Goal: Task Accomplishment & Management: Use online tool/utility

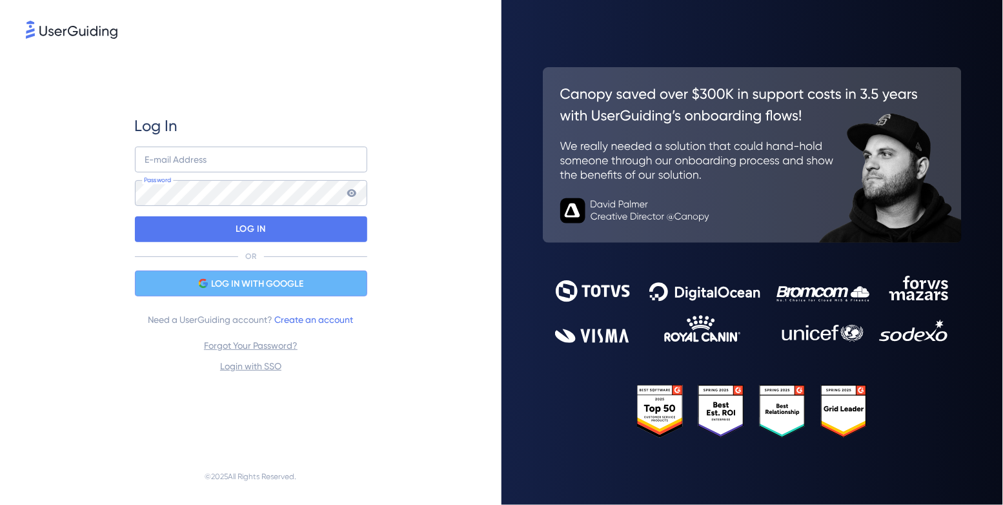
click at [299, 287] on span "LOG IN WITH GOOGLE" at bounding box center [257, 283] width 92 height 15
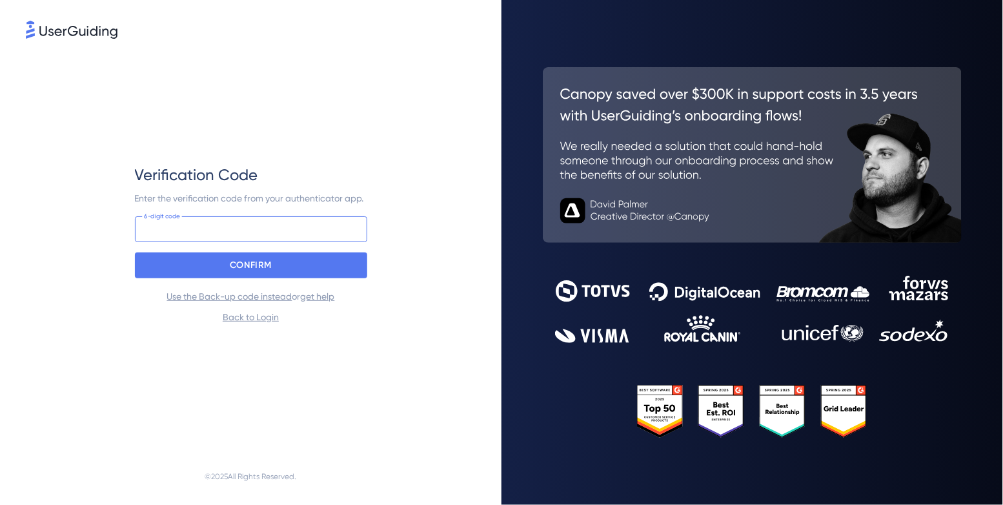
click at [303, 234] on input at bounding box center [251, 229] width 232 height 26
type input "834 580"
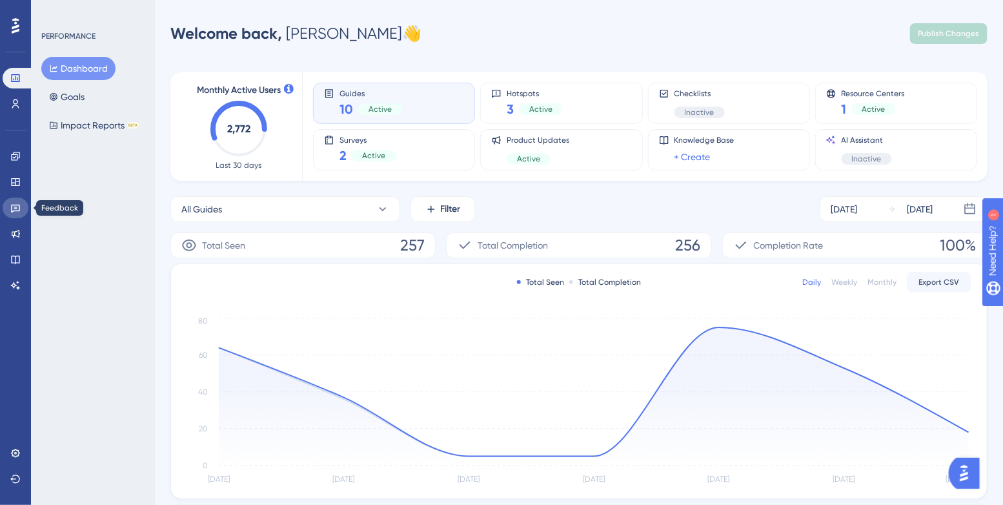
click at [18, 209] on icon at bounding box center [15, 208] width 10 height 10
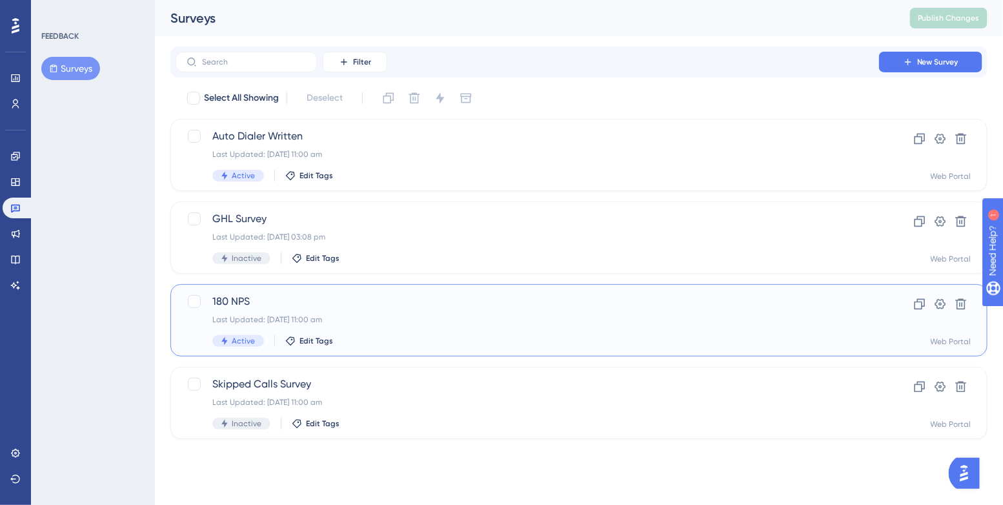
click at [443, 321] on div "Last Updated: [DATE] 11:00 am" at bounding box center [527, 319] width 630 height 10
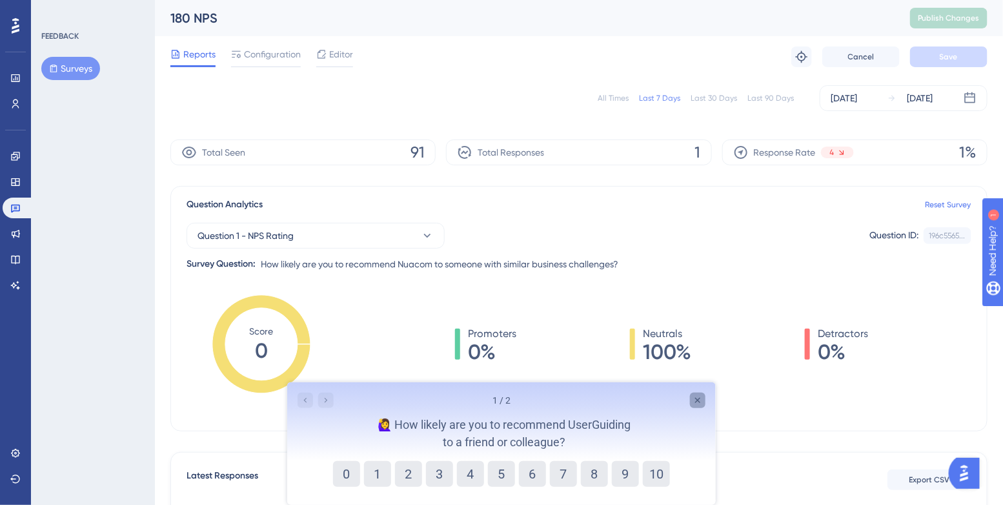
click at [704, 398] on div "Close survey" at bounding box center [696, 399] width 15 height 15
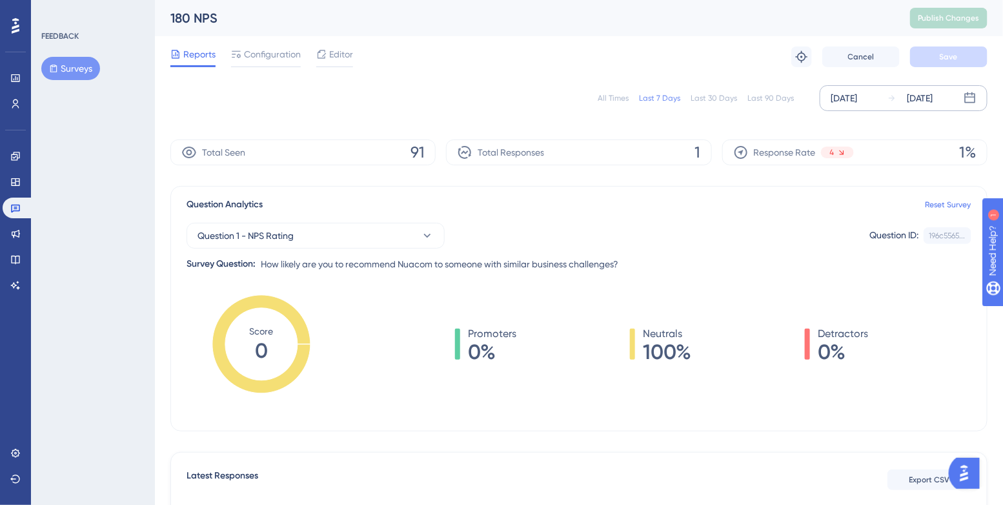
click at [887, 101] on div "[DATE] [DATE]" at bounding box center [904, 98] width 168 height 26
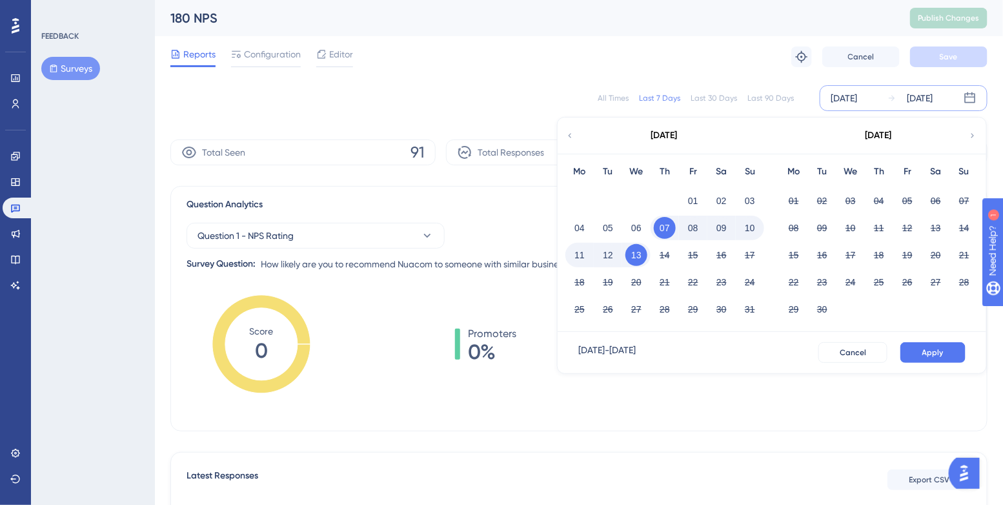
click at [567, 139] on icon at bounding box center [569, 136] width 9 height 12
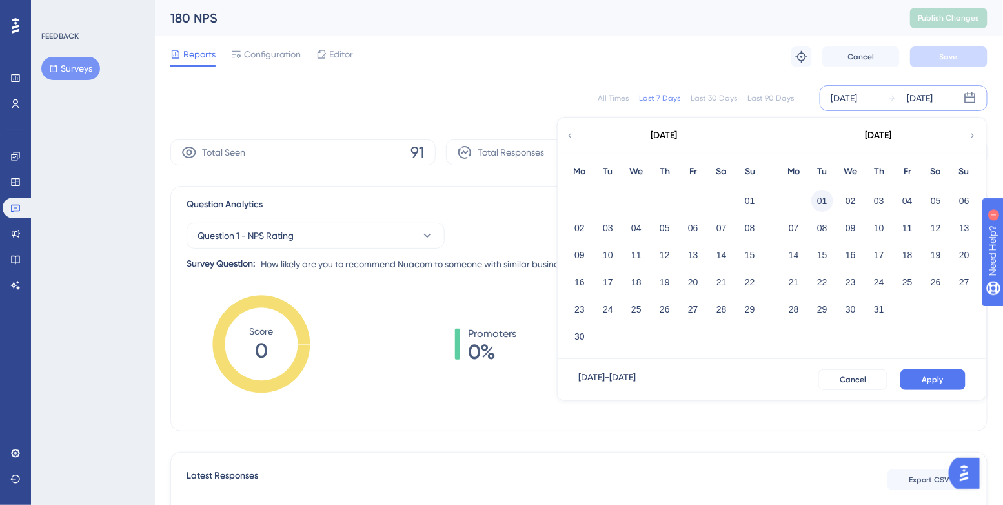
click at [827, 200] on button "01" at bounding box center [822, 201] width 22 height 22
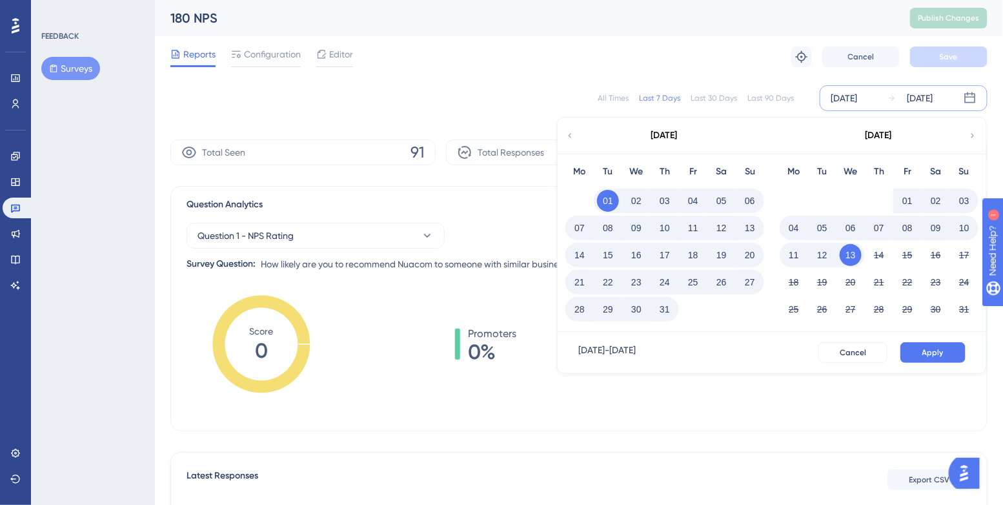
click at [664, 309] on button "31" at bounding box center [665, 309] width 22 height 22
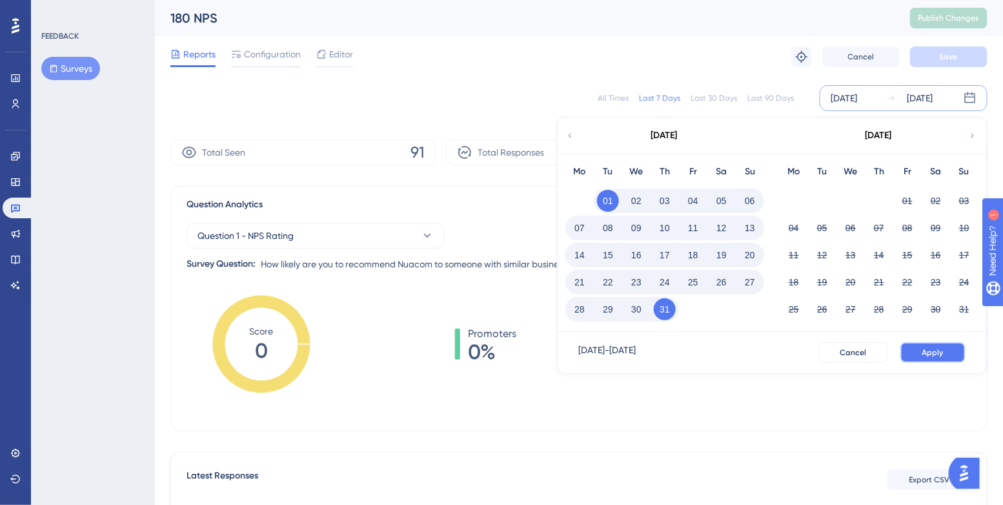
click at [941, 350] on span "Apply" at bounding box center [932, 352] width 21 height 10
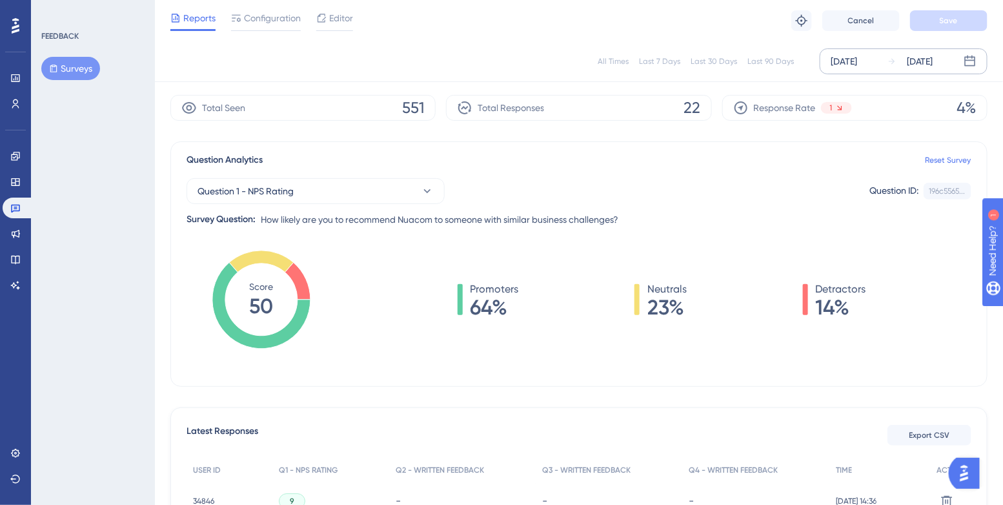
scroll to position [36, 0]
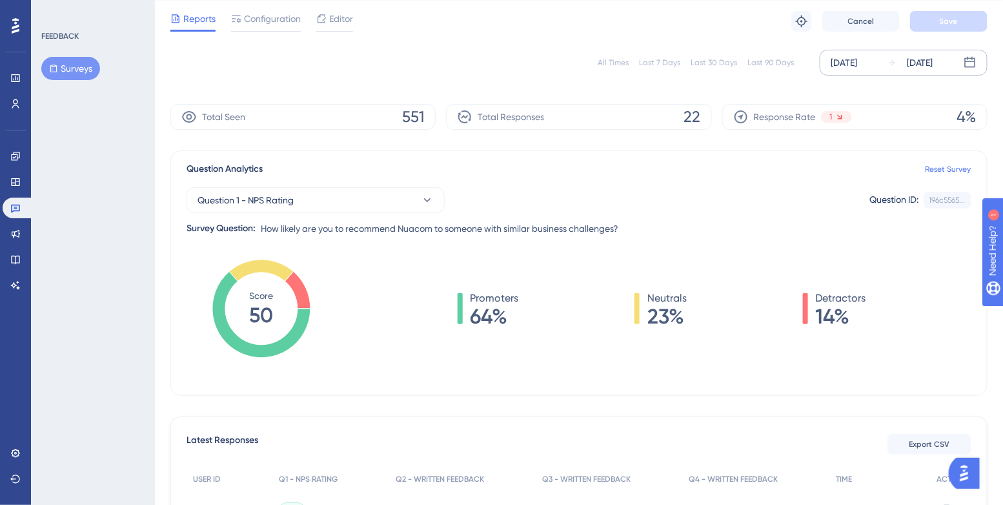
click at [857, 57] on div "[DATE]" at bounding box center [844, 62] width 26 height 15
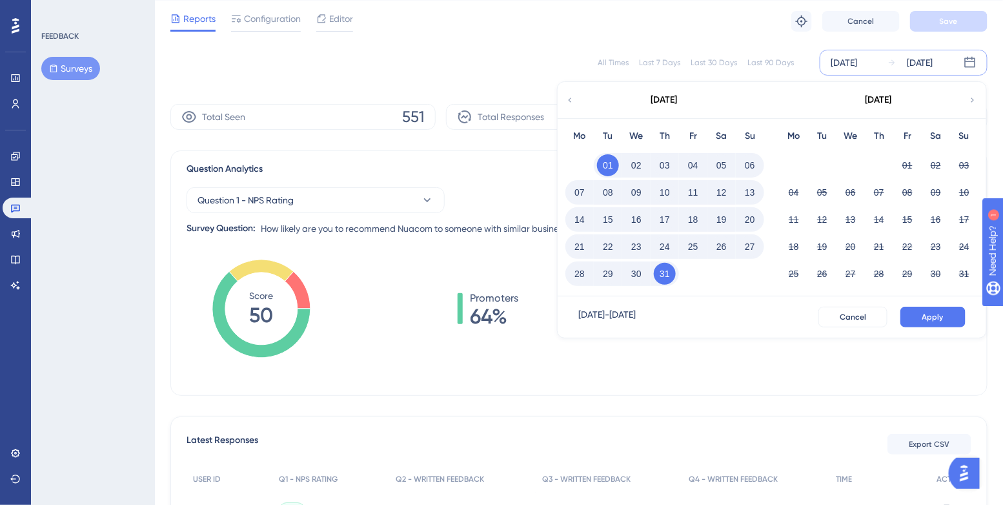
click at [573, 97] on icon at bounding box center [569, 100] width 9 height 12
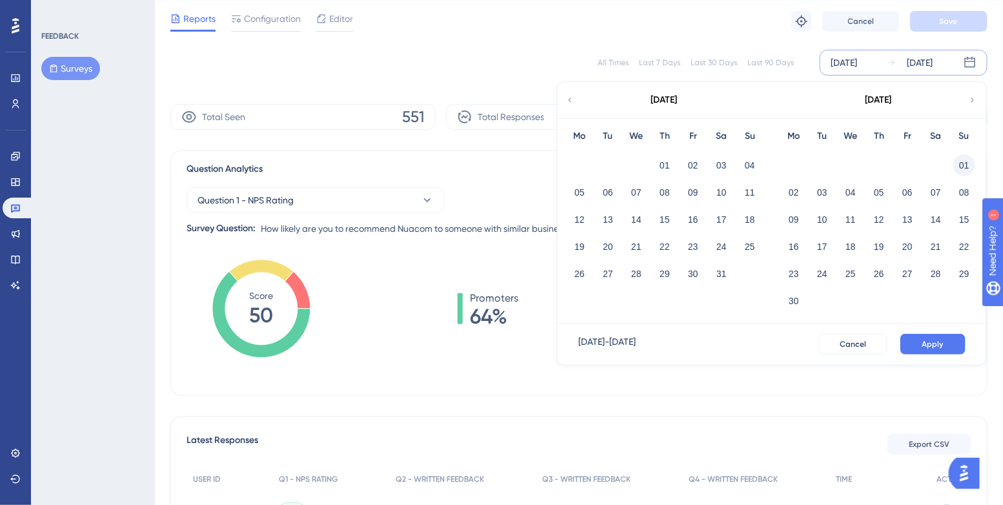
click at [970, 161] on button "01" at bounding box center [964, 165] width 22 height 22
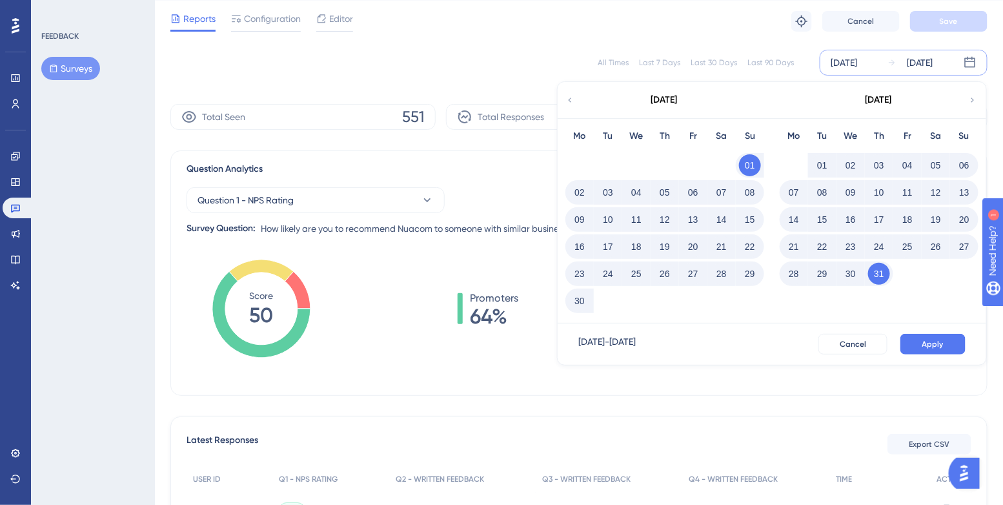
click at [582, 301] on button "30" at bounding box center [580, 301] width 22 height 22
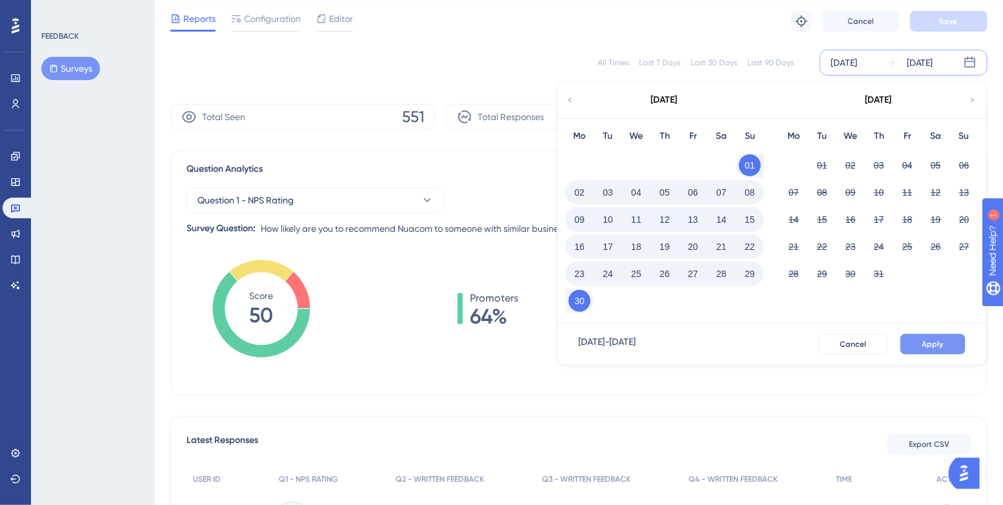
click at [909, 334] on button "Apply" at bounding box center [933, 344] width 65 height 21
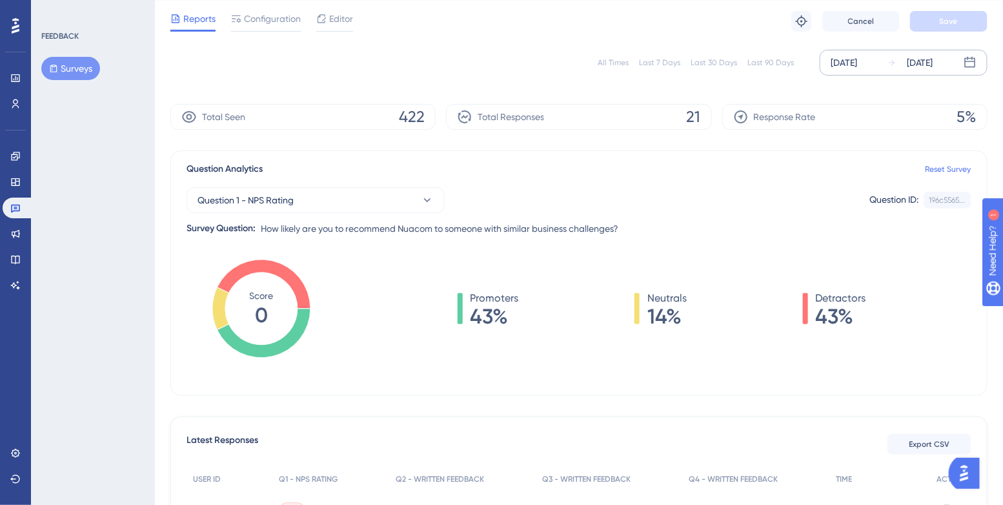
click at [933, 67] on div "[DATE]" at bounding box center [920, 62] width 26 height 15
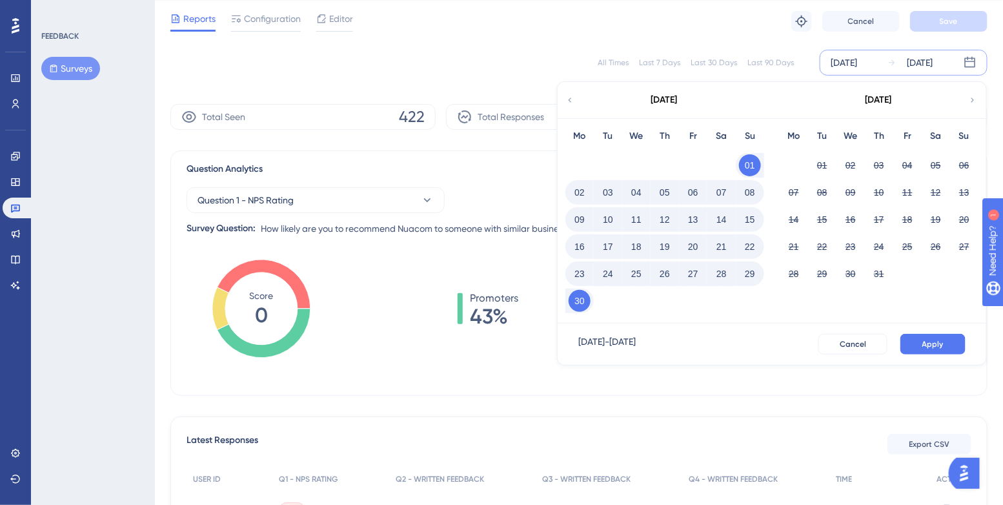
click at [833, 232] on div "21 22 23 24 25 26 27" at bounding box center [879, 245] width 199 height 27
click at [891, 99] on div "[DATE]" at bounding box center [879, 99] width 26 height 15
click at [857, 64] on div "[DATE]" at bounding box center [844, 62] width 26 height 15
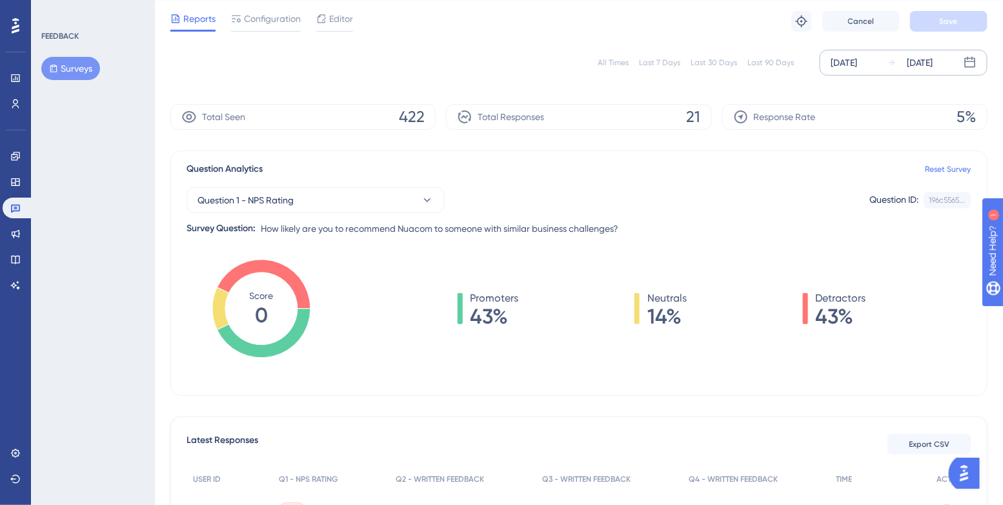
click at [857, 64] on div "[DATE]" at bounding box center [844, 62] width 26 height 15
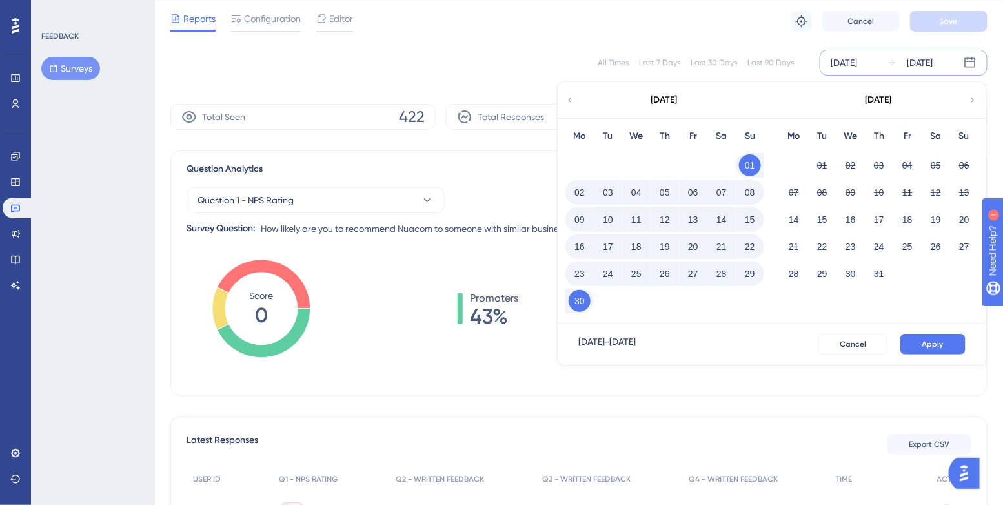
click at [577, 296] on button "30" at bounding box center [580, 301] width 22 height 22
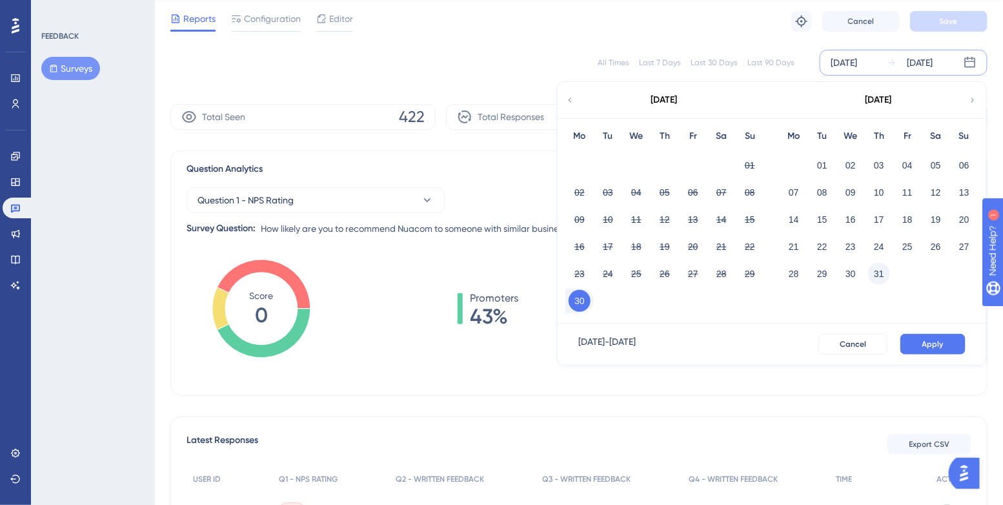
click at [877, 270] on button "31" at bounding box center [879, 274] width 22 height 22
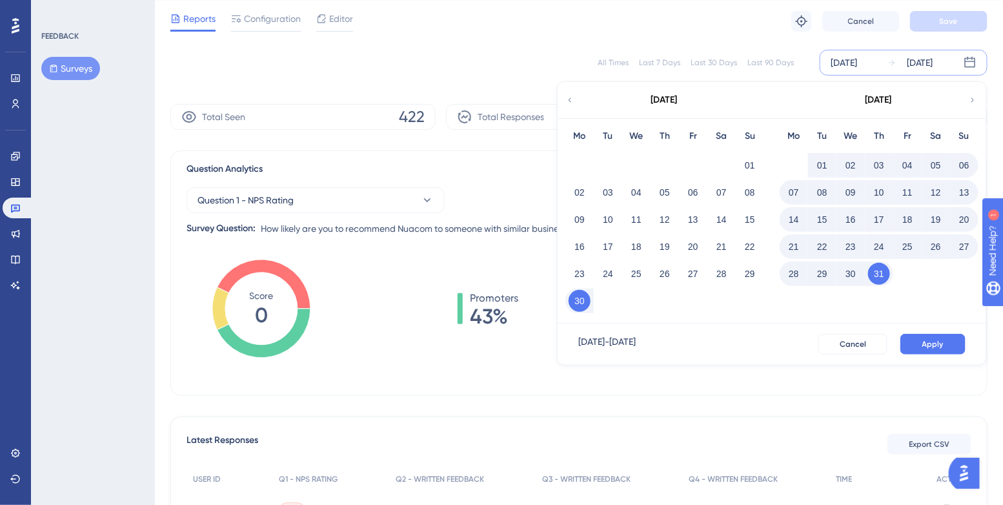
click at [819, 161] on button "01" at bounding box center [822, 165] width 22 height 22
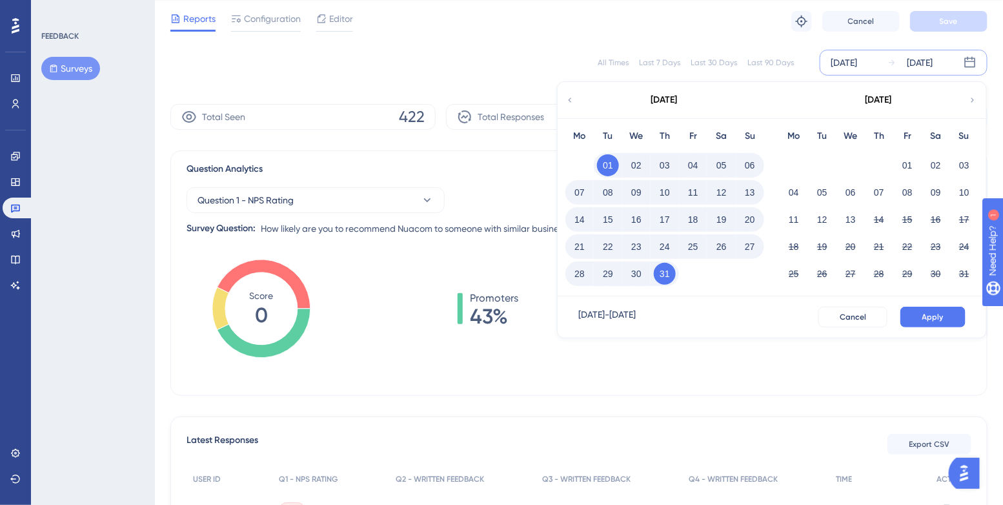
click at [569, 98] on icon at bounding box center [569, 100] width 9 height 12
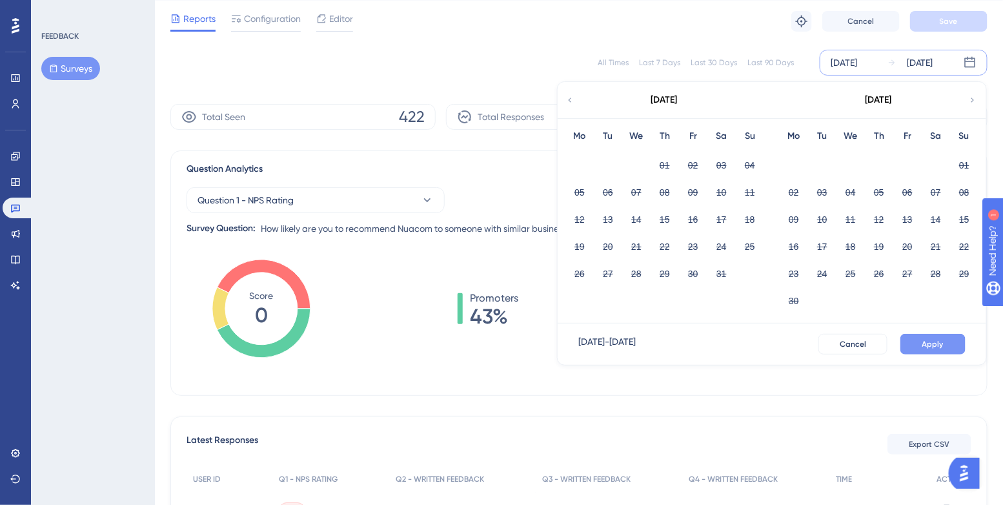
click at [936, 343] on span "Apply" at bounding box center [932, 344] width 21 height 10
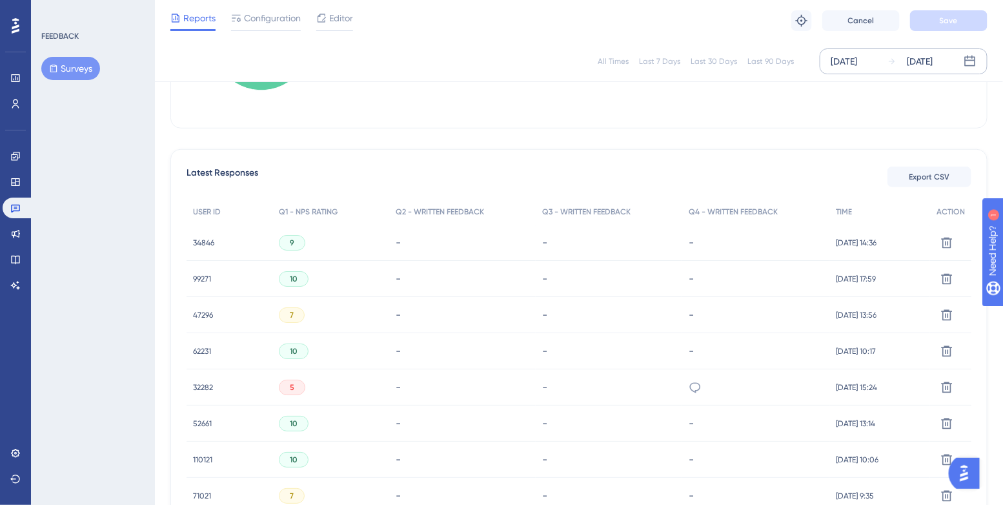
scroll to position [292, 0]
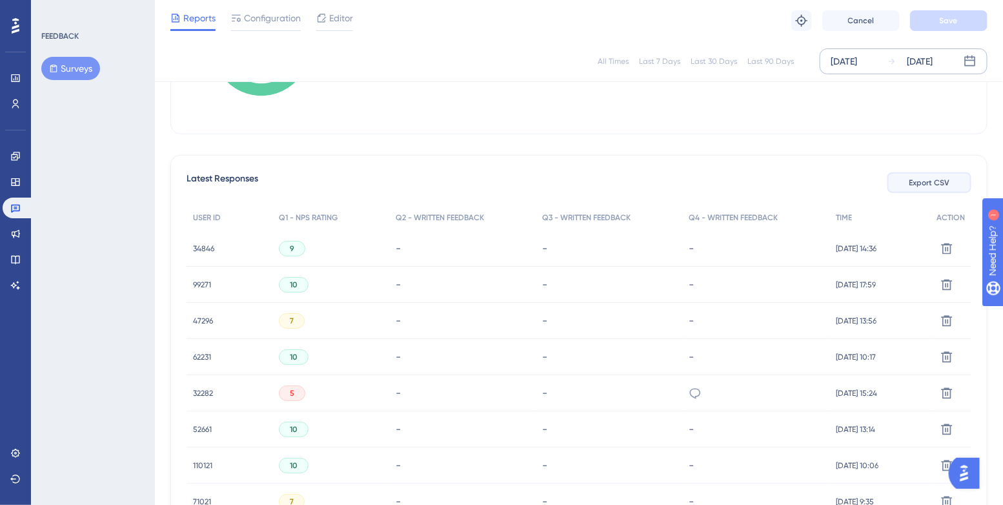
click at [913, 181] on span "Export CSV" at bounding box center [930, 183] width 41 height 10
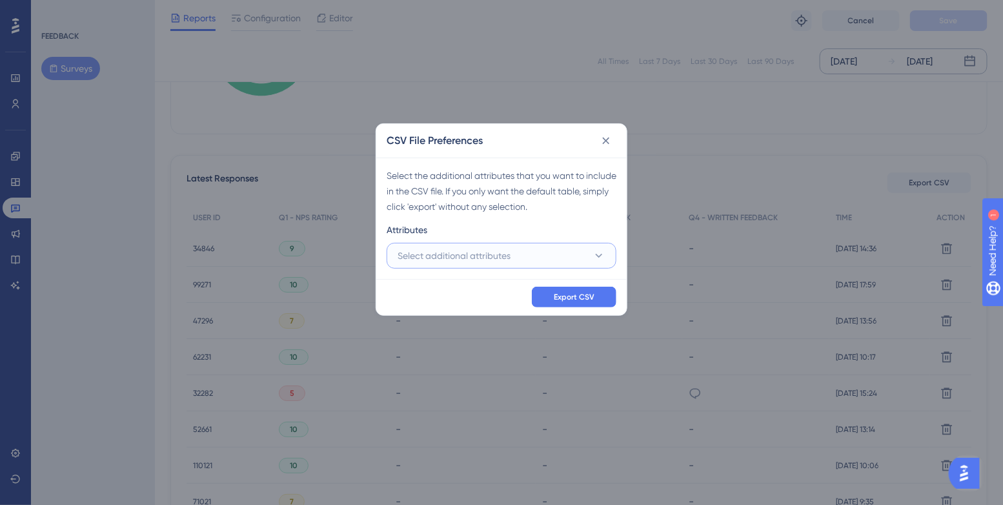
click at [599, 256] on icon at bounding box center [599, 256] width 7 height 4
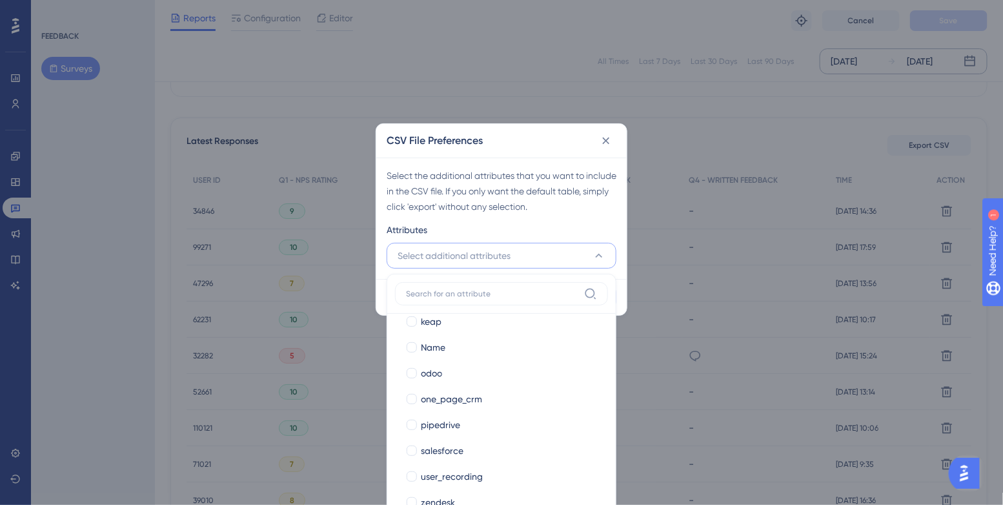
scroll to position [553, 0]
click at [584, 218] on div "Select the additional attributes that you want to include in the CSV file. If y…" at bounding box center [501, 218] width 250 height 121
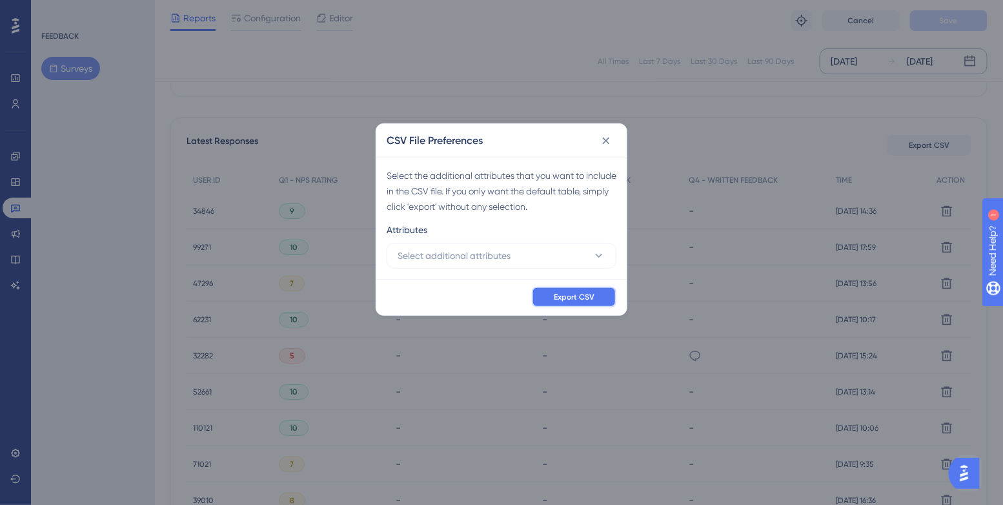
click at [585, 295] on span "Export CSV" at bounding box center [574, 297] width 41 height 10
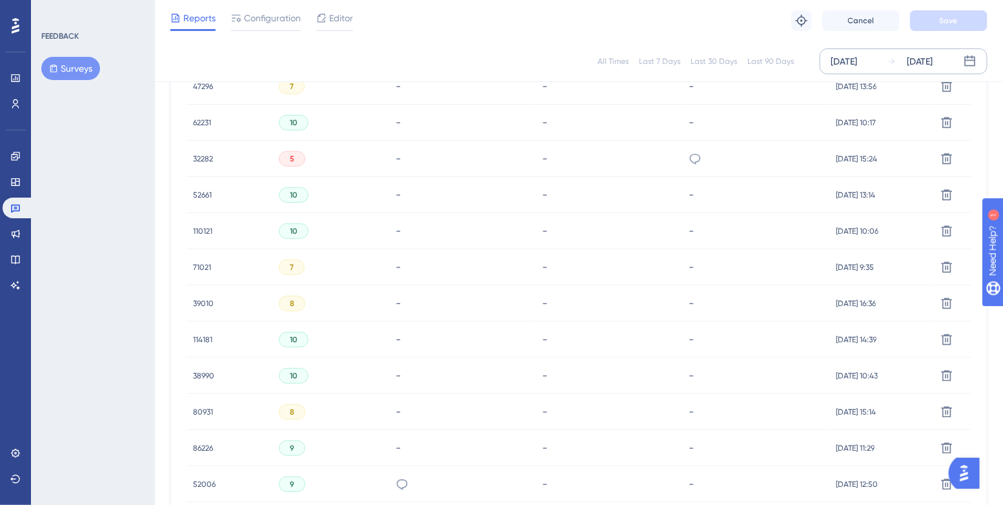
scroll to position [0, 0]
